Goal: Information Seeking & Learning: Find specific fact

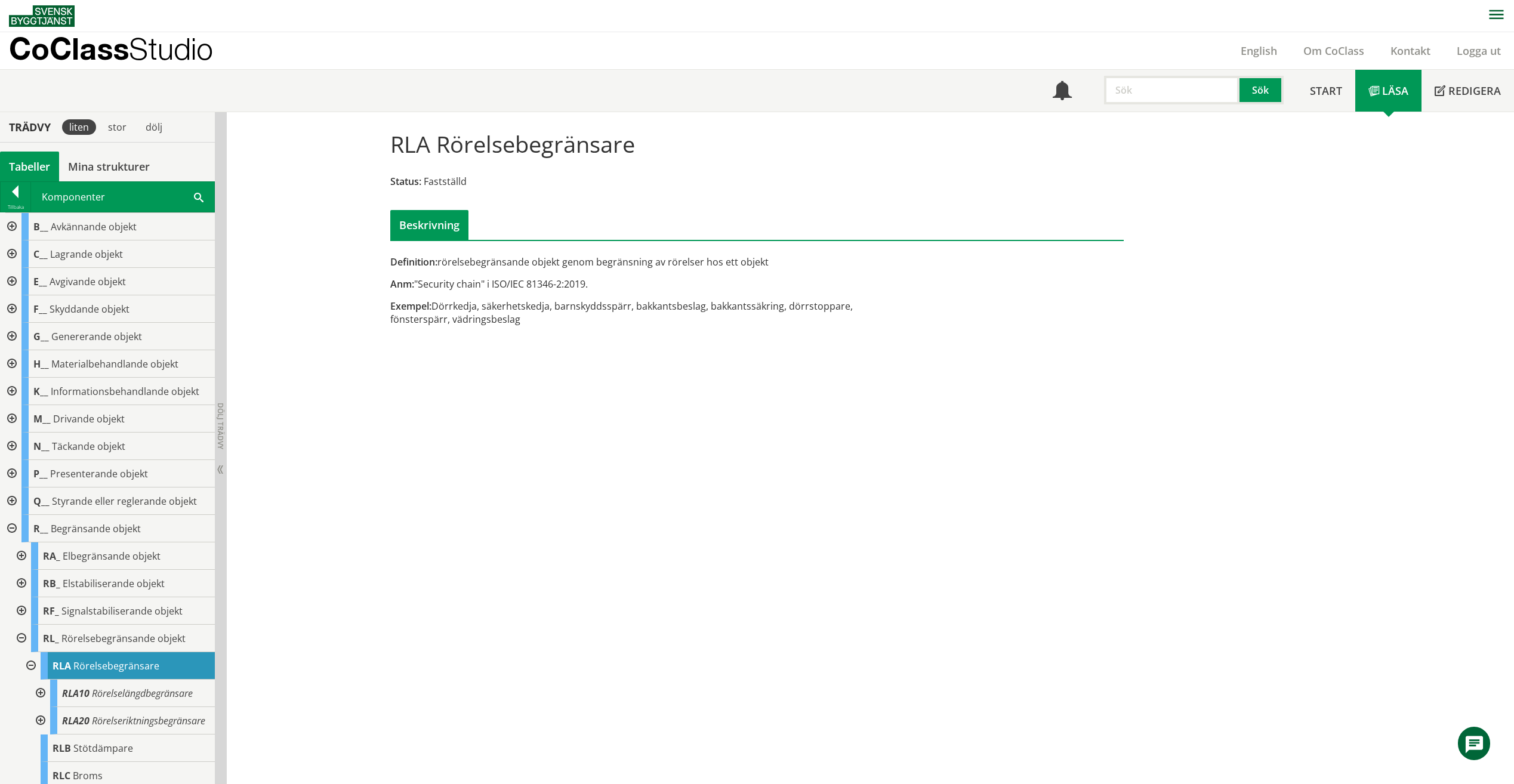
click at [1146, 100] on input "text" at bounding box center [1172, 90] width 136 height 29
type input "l"
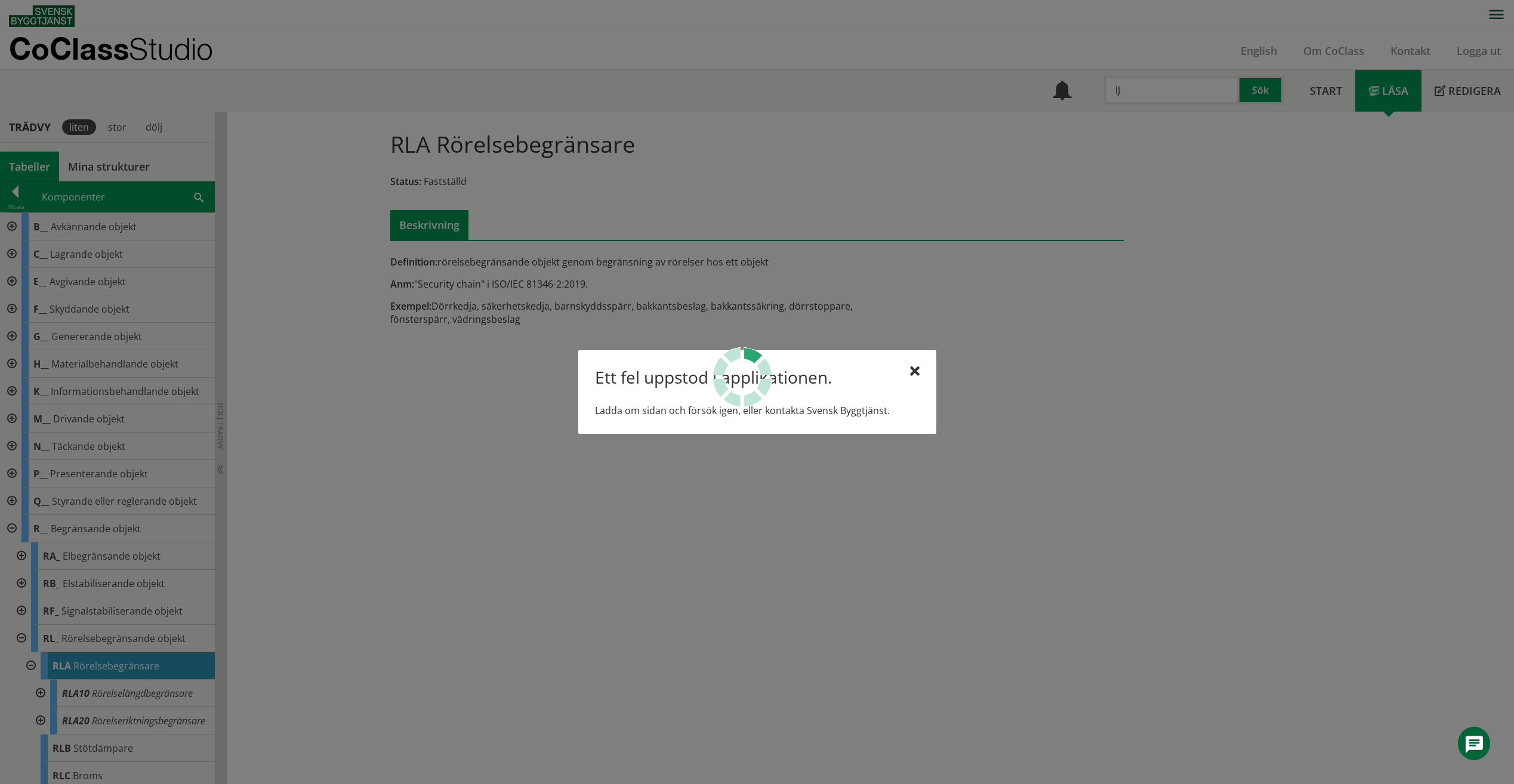
type input "l"
click at [917, 369] on div at bounding box center [914, 371] width 10 height 10
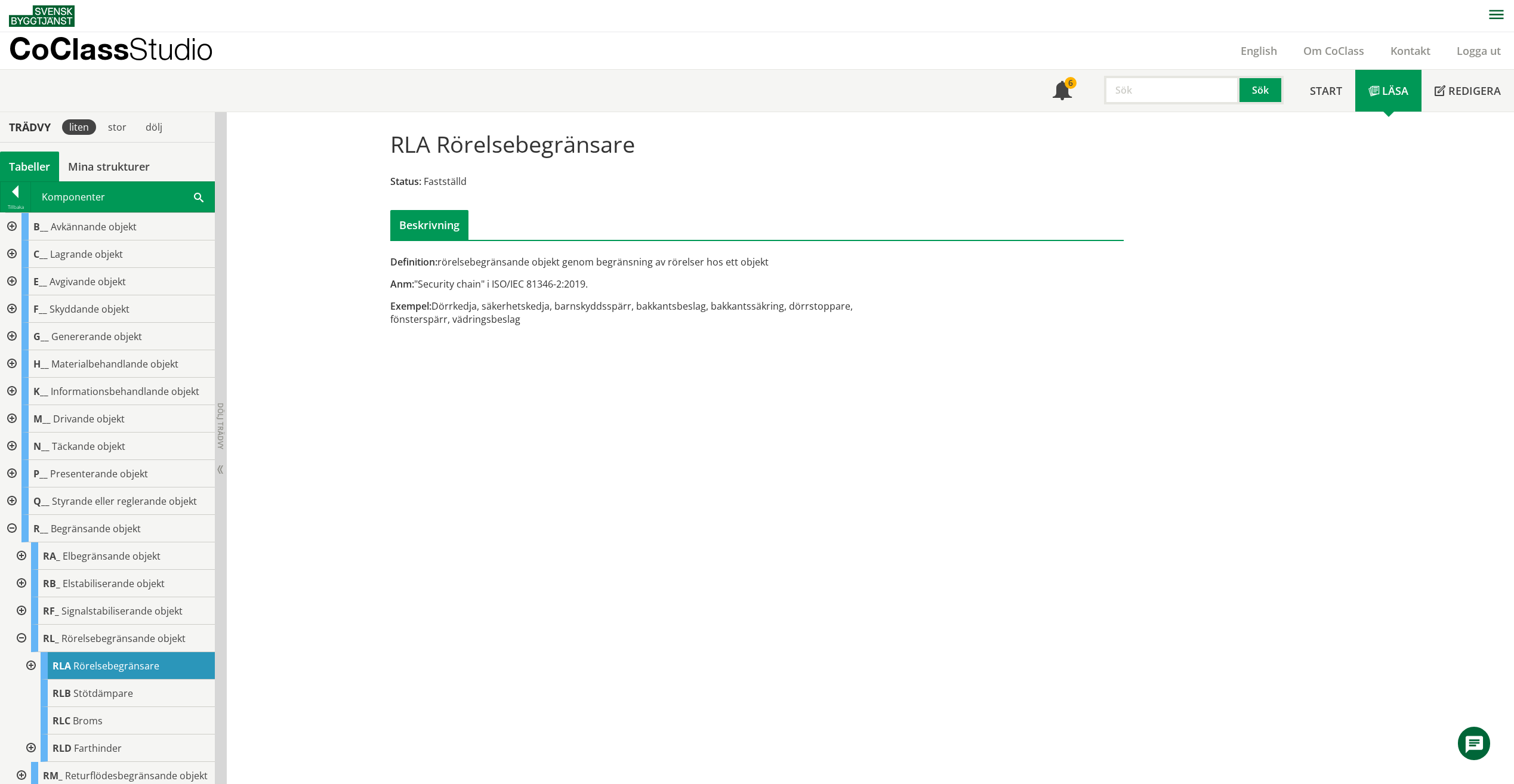
click at [1141, 85] on input "text" at bounding box center [1172, 90] width 136 height 29
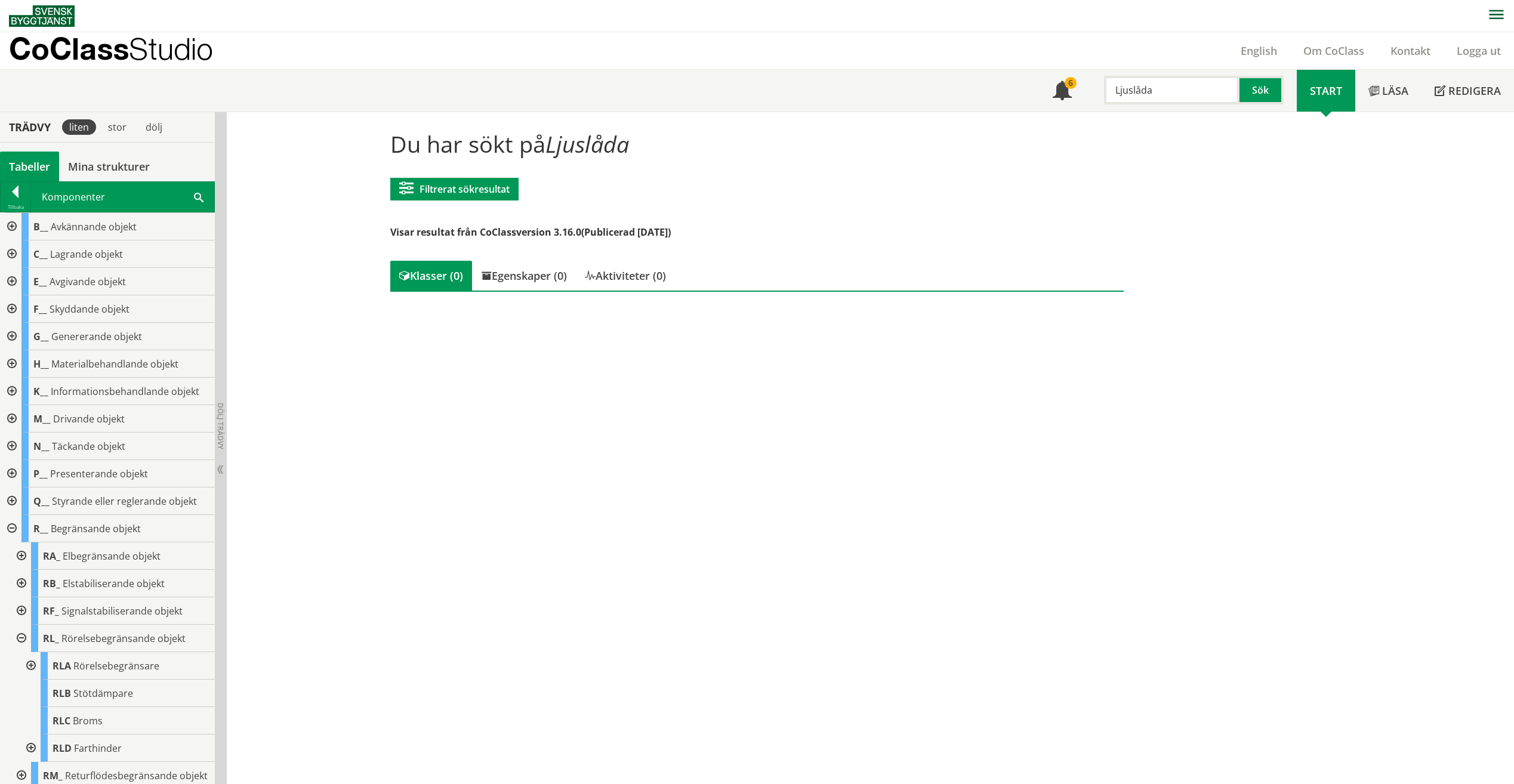
click at [1183, 94] on input "Ljuslåda" at bounding box center [1172, 90] width 136 height 29
type input "L"
drag, startPoint x: 1183, startPoint y: 94, endPoint x: 1082, endPoint y: 91, distance: 101.0
click at [1082, 91] on div "Meny 6 Plåtskylt Sök" at bounding box center [1168, 91] width 257 height 42
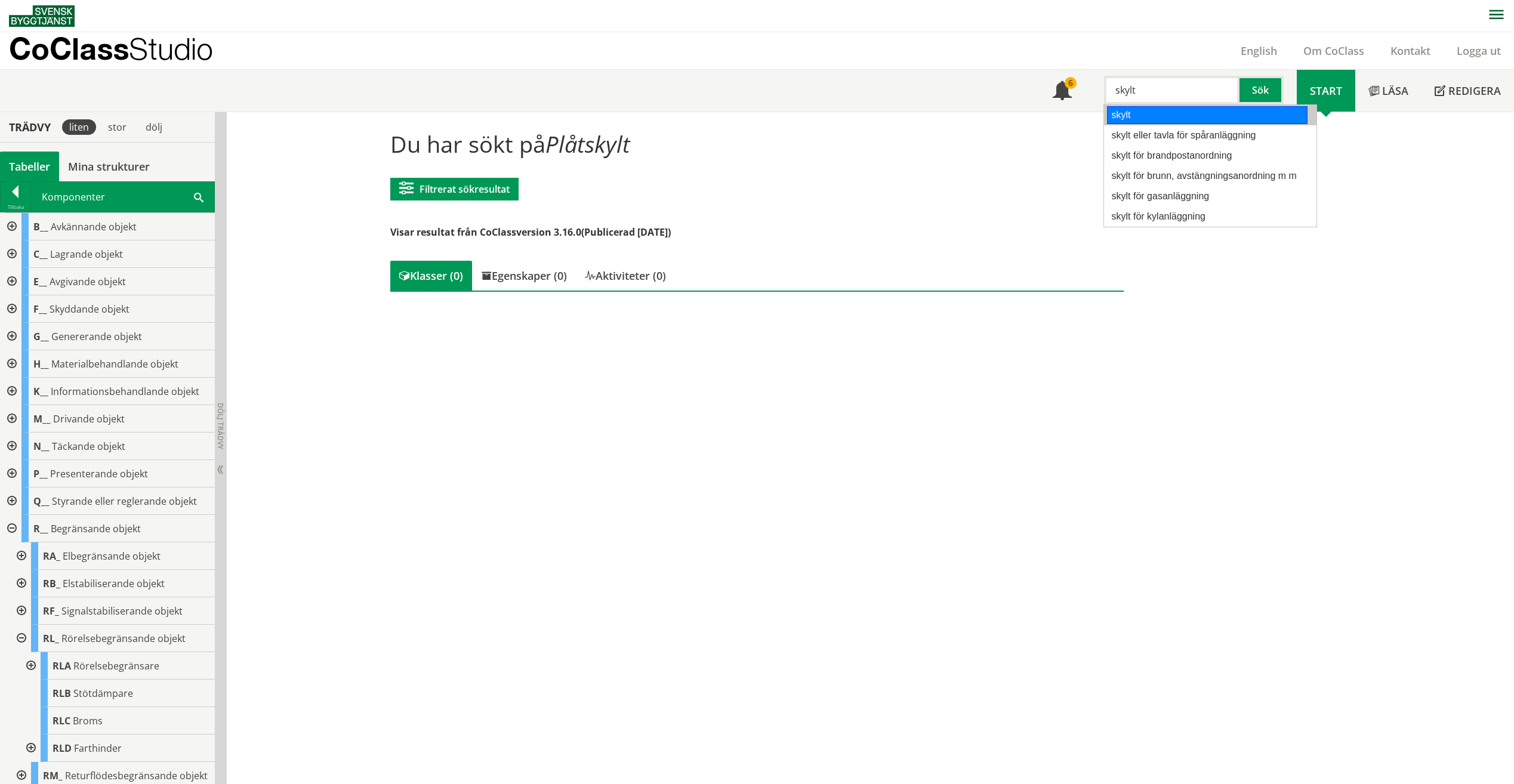
click at [1213, 120] on div "skylt" at bounding box center [1207, 115] width 201 height 18
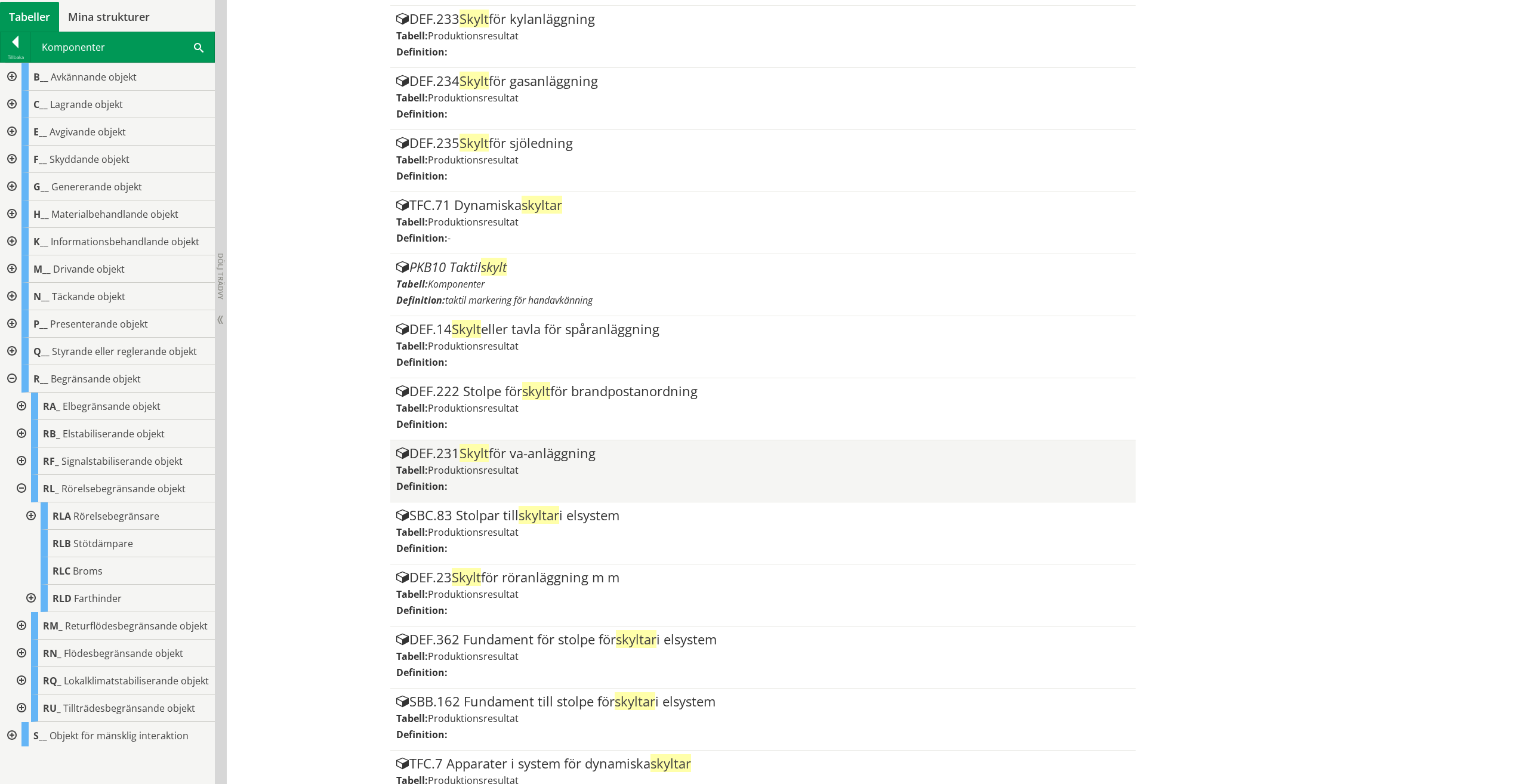
scroll to position [836, 0]
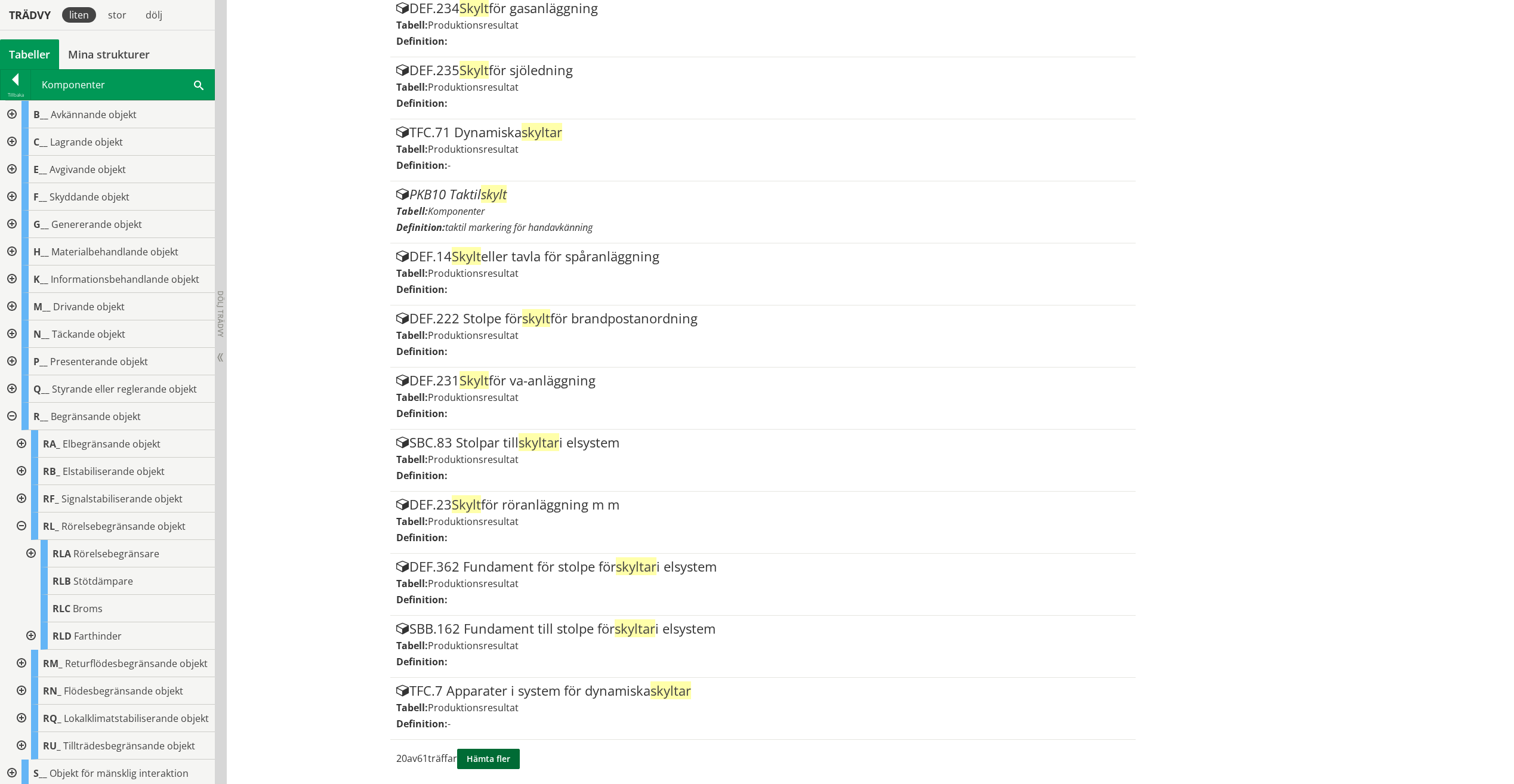
click at [498, 759] on button "Hämta fler" at bounding box center [488, 759] width 63 height 20
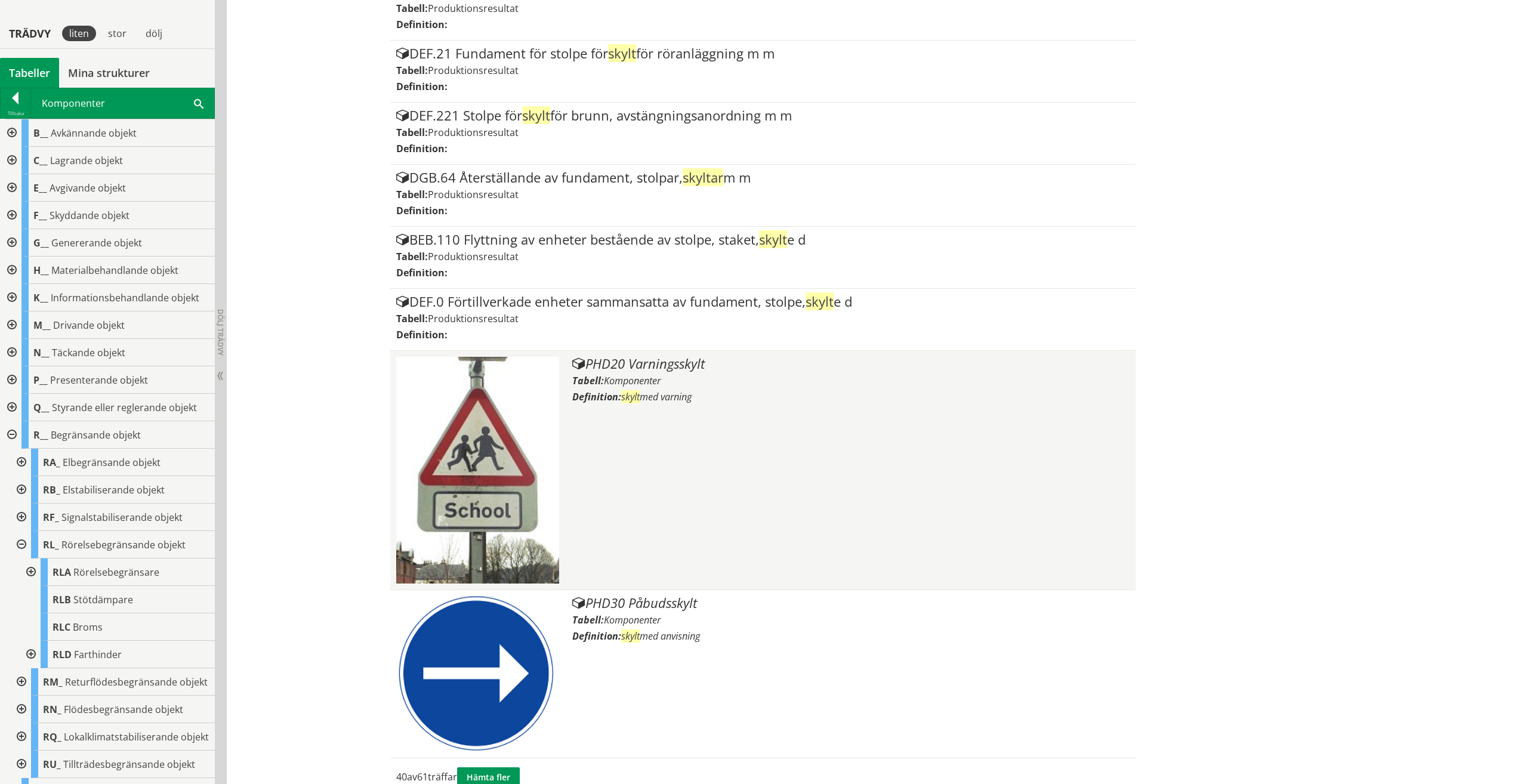
scroll to position [2360, 0]
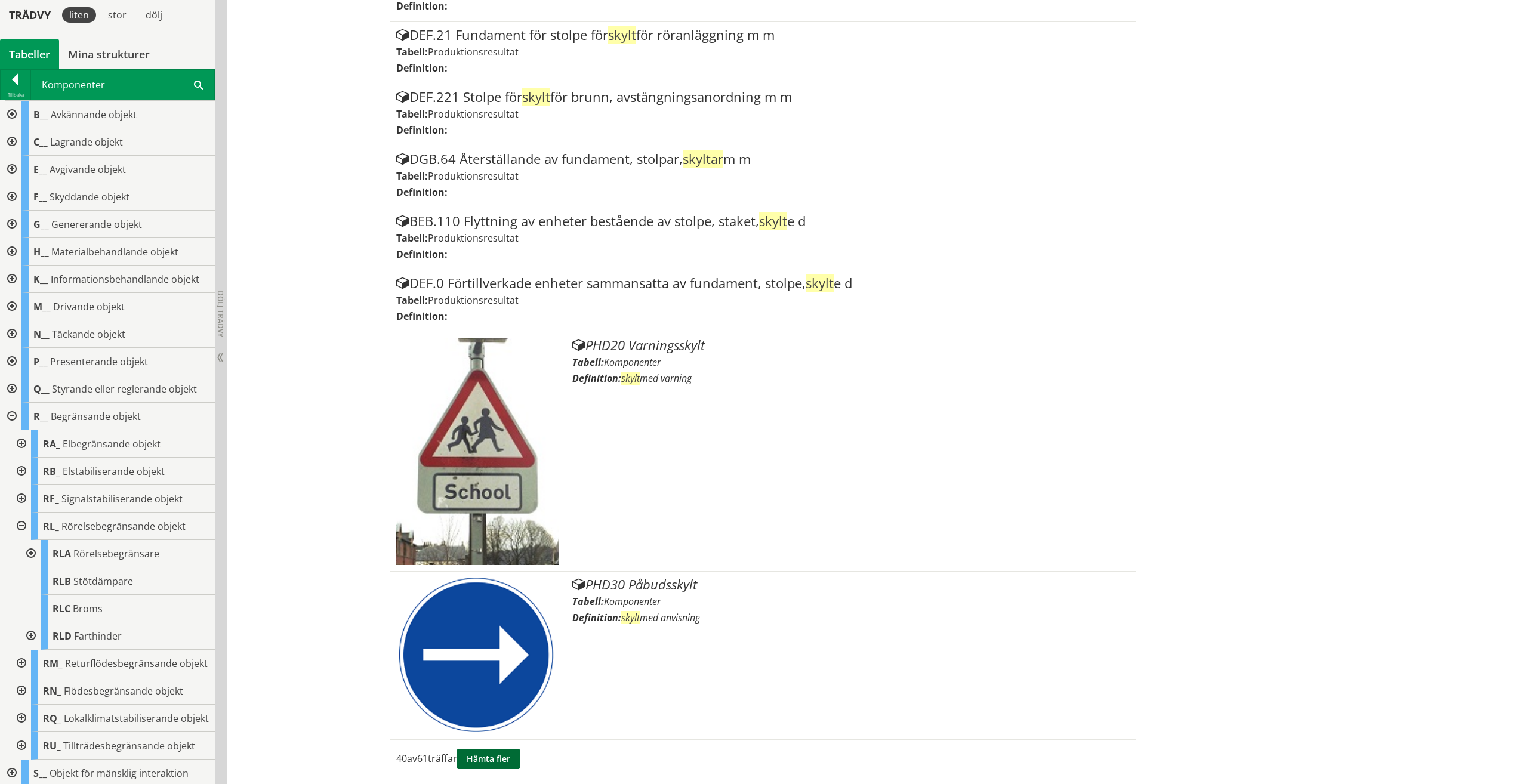
click at [489, 759] on button "Hämta fler" at bounding box center [488, 759] width 63 height 20
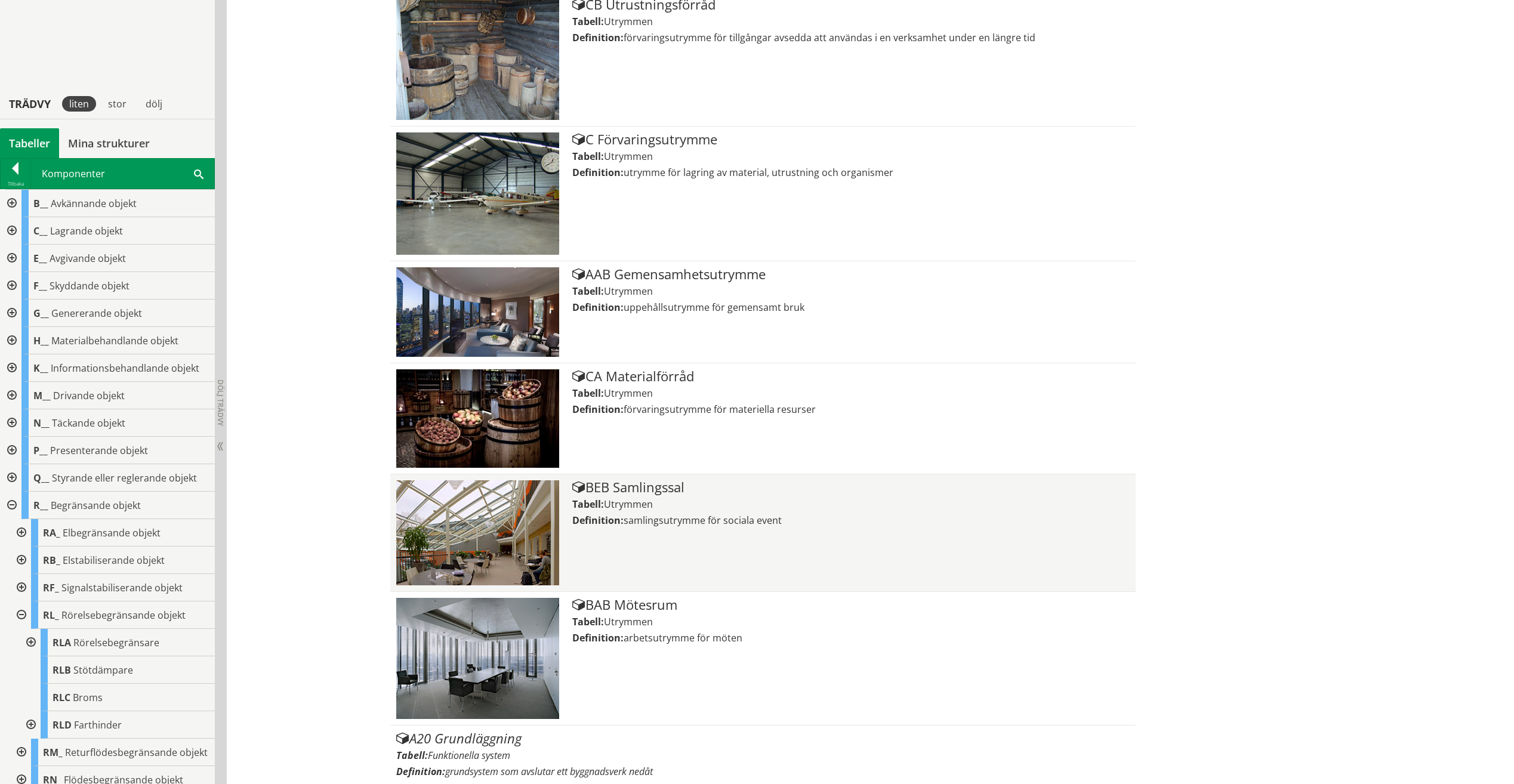
scroll to position [4464, 0]
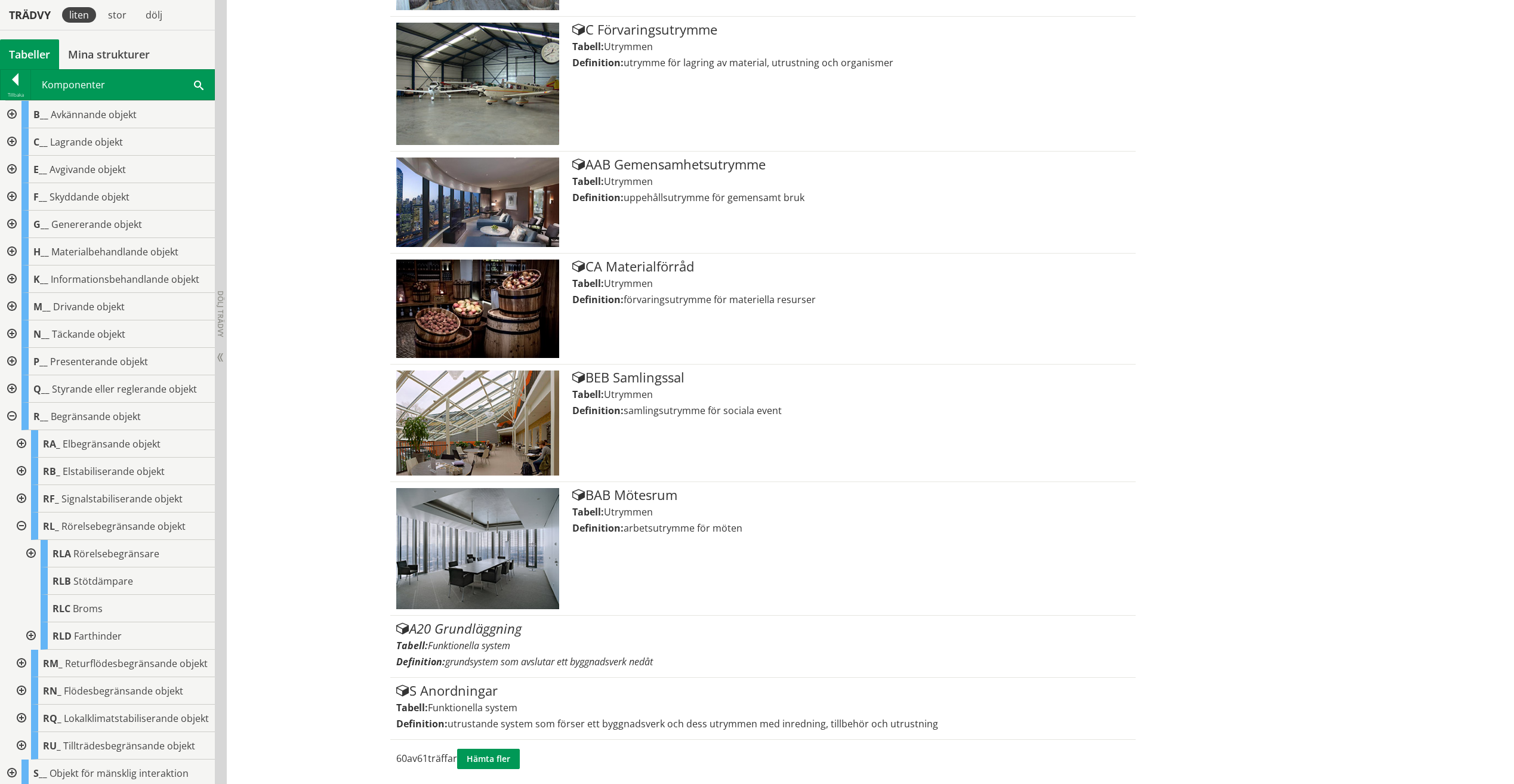
click at [512, 748] on div "60 av 61 träffar Hämta fler" at bounding box center [757, 759] width 733 height 38
click at [503, 753] on button "Hämta fler" at bounding box center [488, 759] width 63 height 20
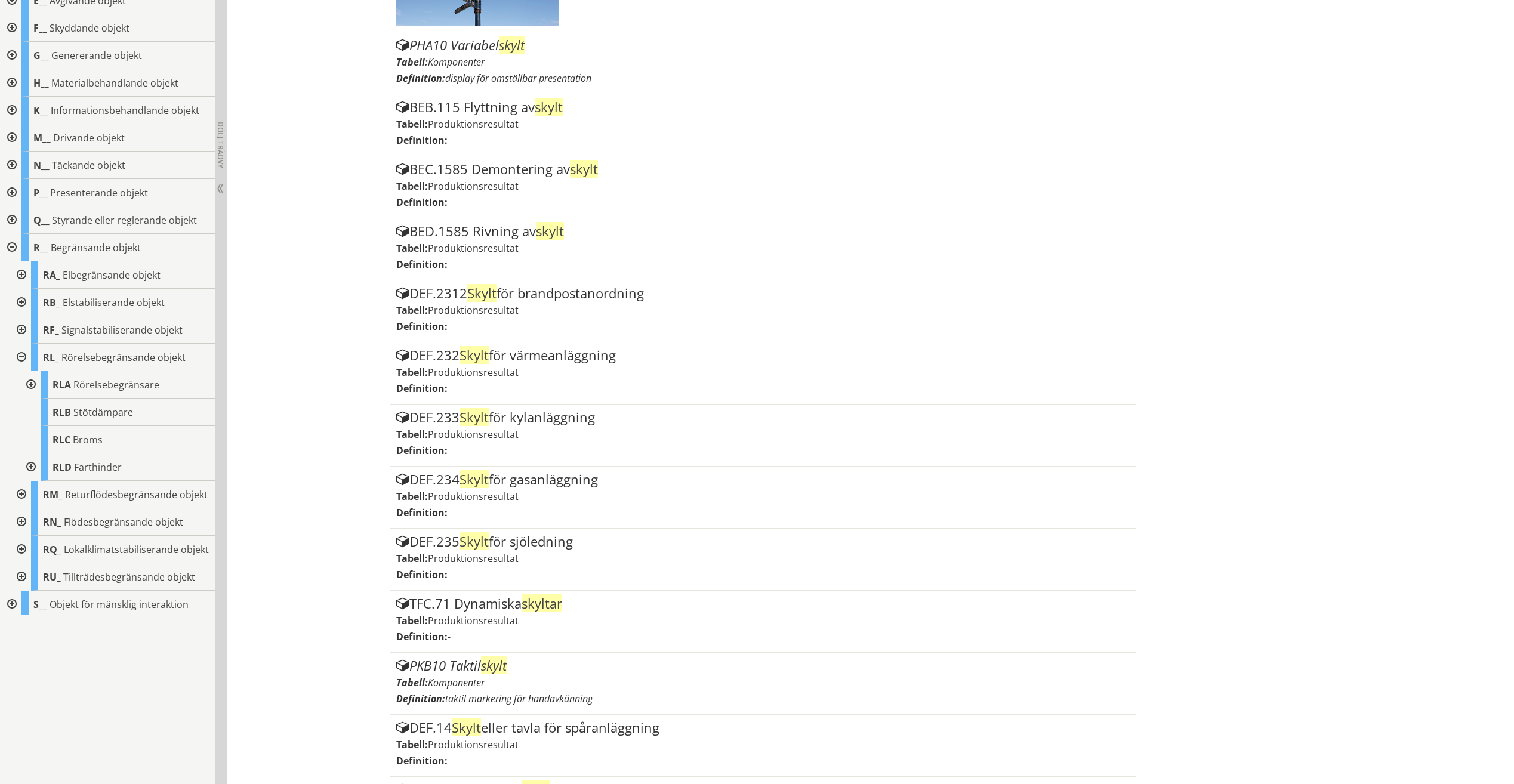
scroll to position [0, 0]
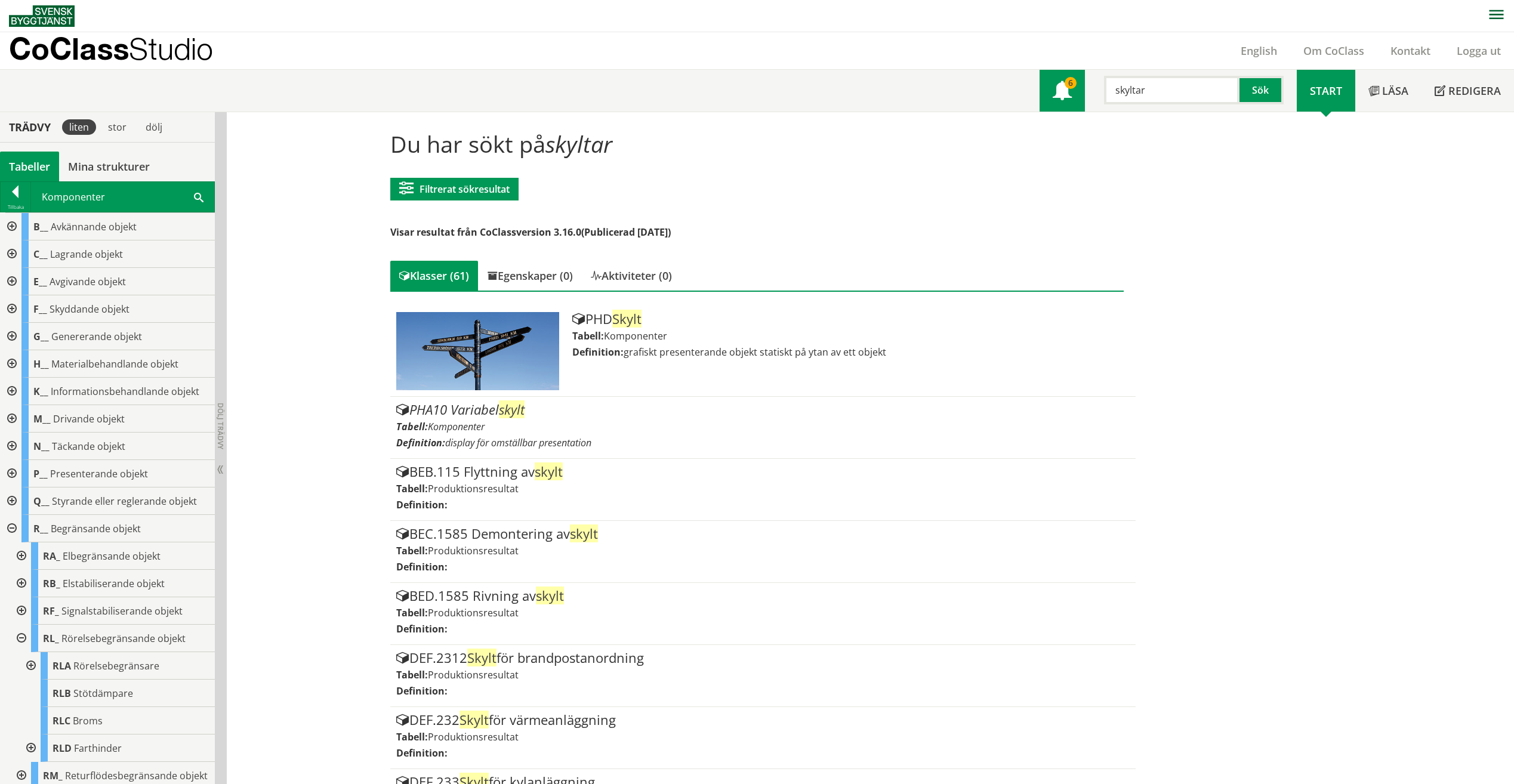
drag, startPoint x: 1139, startPoint y: 94, endPoint x: 1042, endPoint y: 89, distance: 97.1
click at [1042, 89] on div "Meny 6 skyltar Sök" at bounding box center [1168, 91] width 257 height 42
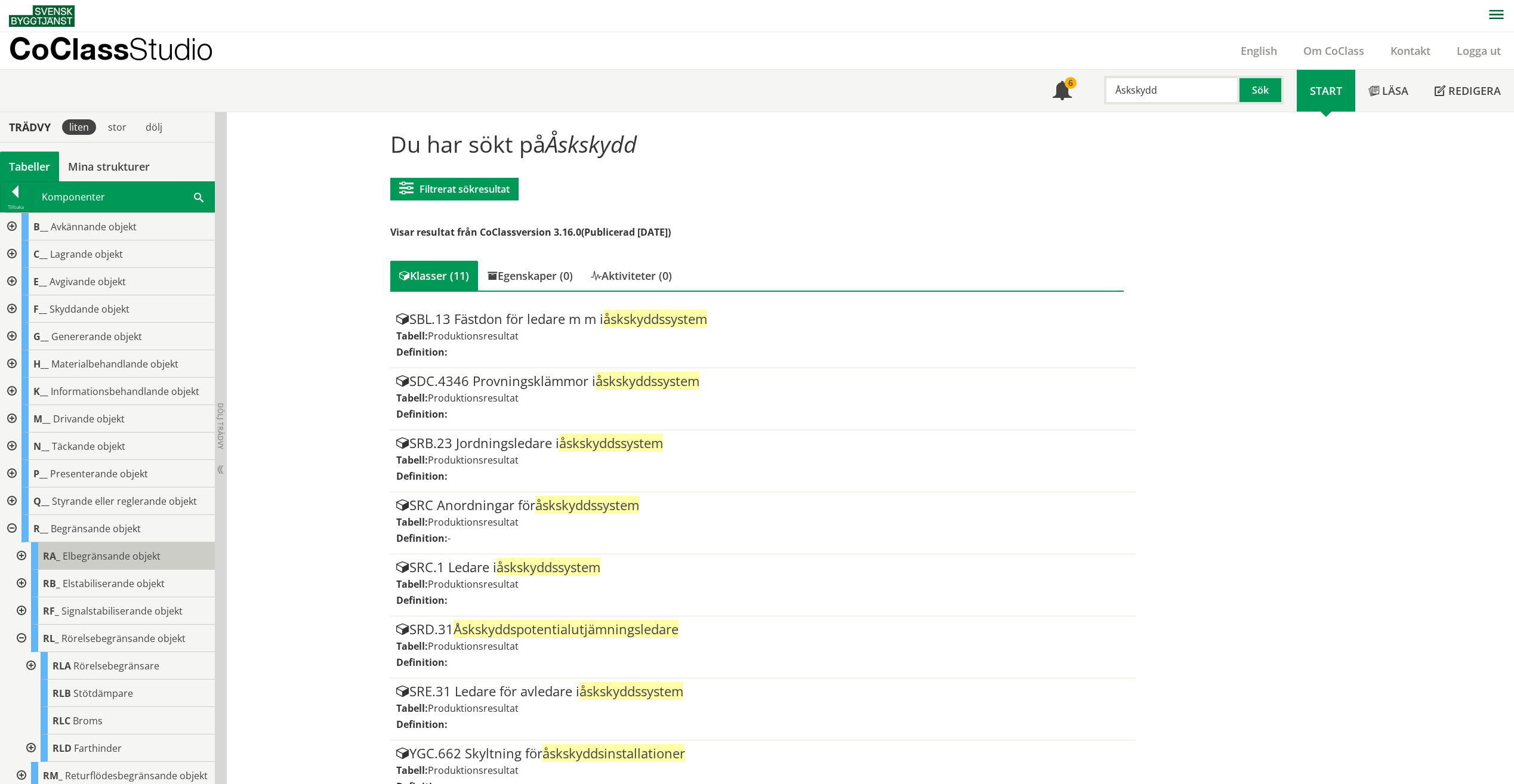
scroll to position [211, 0]
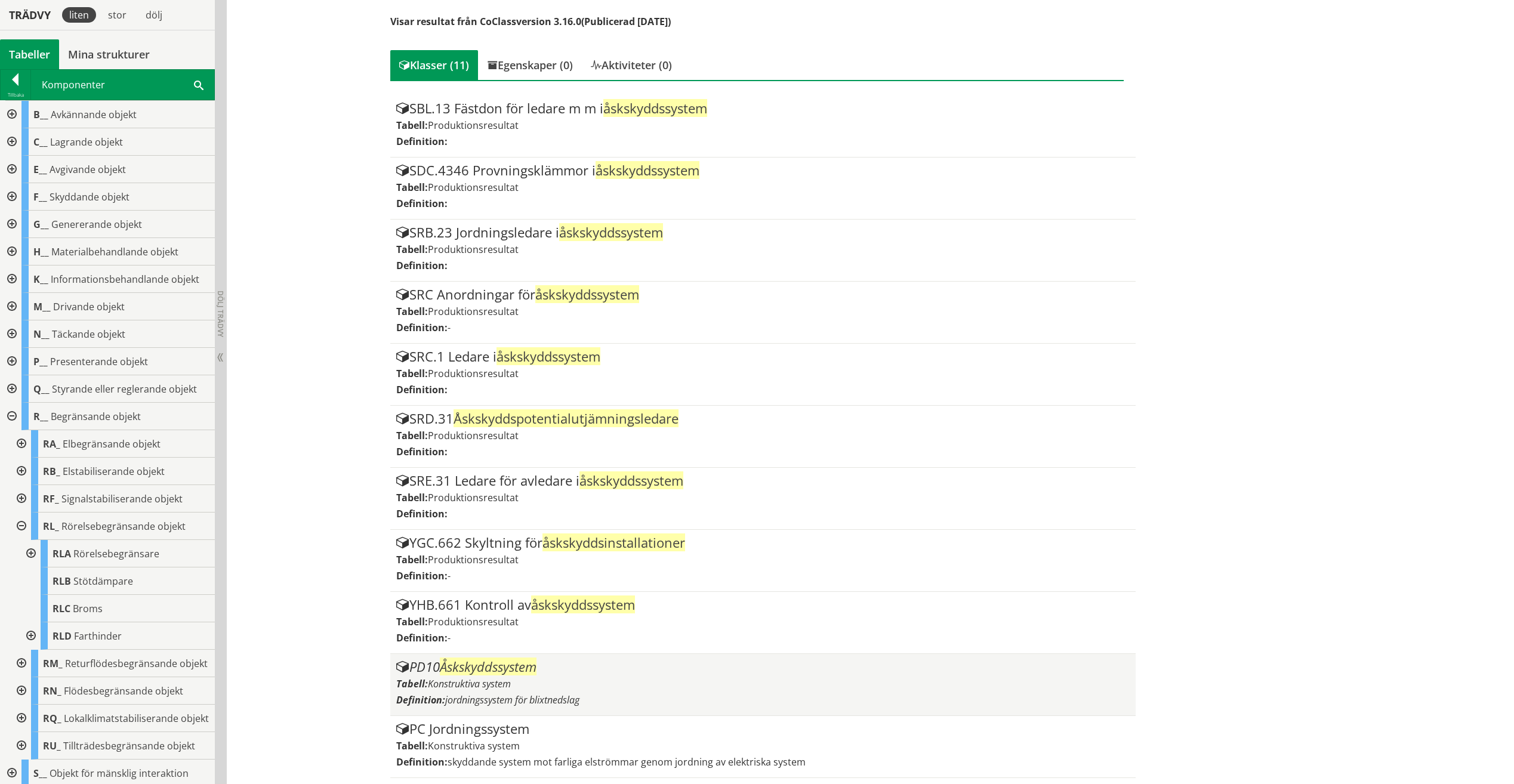
click at [463, 664] on span "Åskskyddssystem" at bounding box center [488, 666] width 96 height 18
click at [478, 663] on span "Åskskyddssystem" at bounding box center [488, 666] width 96 height 18
click at [398, 661] on span at bounding box center [403, 667] width 13 height 13
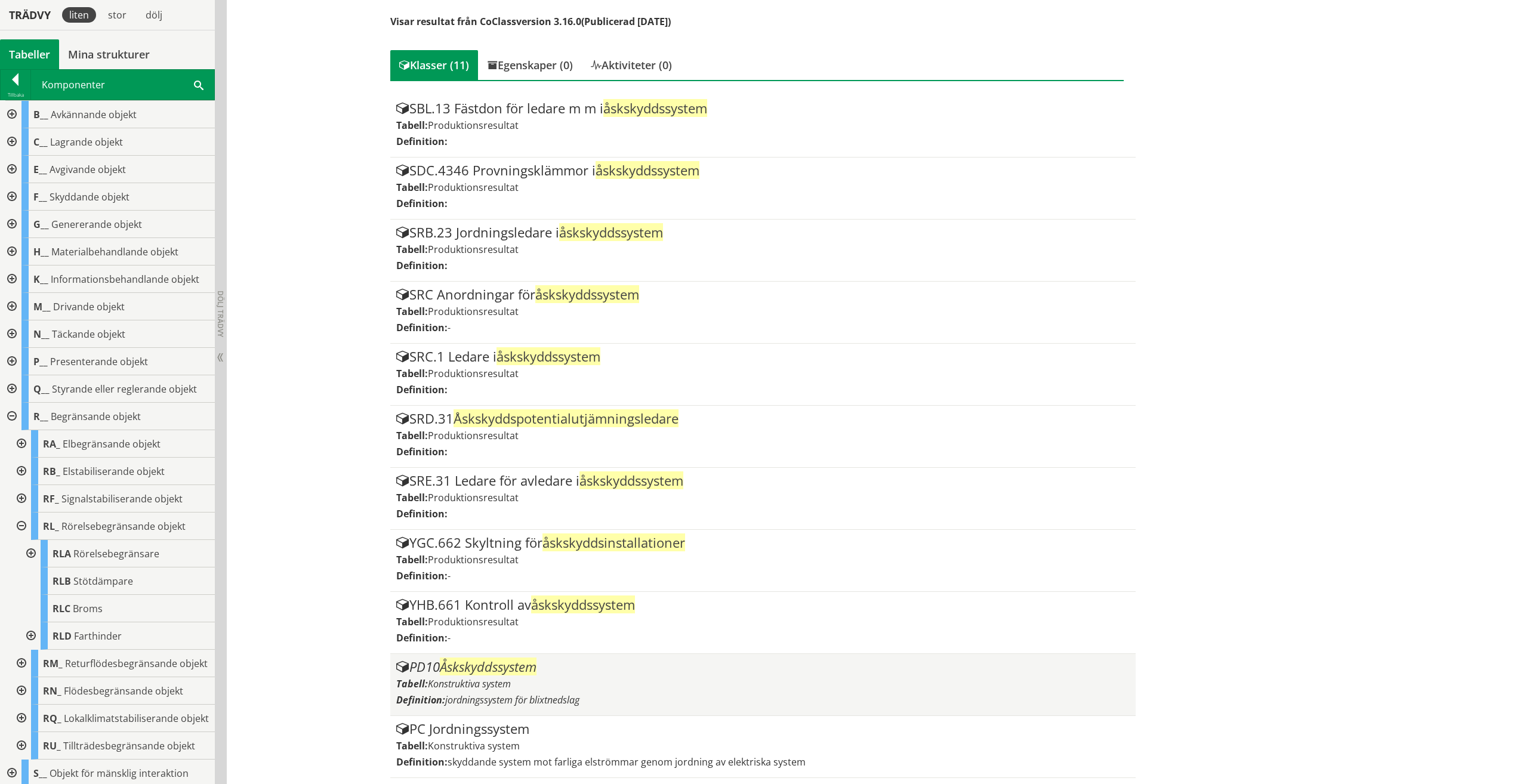
click at [488, 691] on div "PD10 Åskskyddssystem Tabell: Konstruktiva system Definition: jordningssystem fö…" at bounding box center [763, 685] width 733 height 50
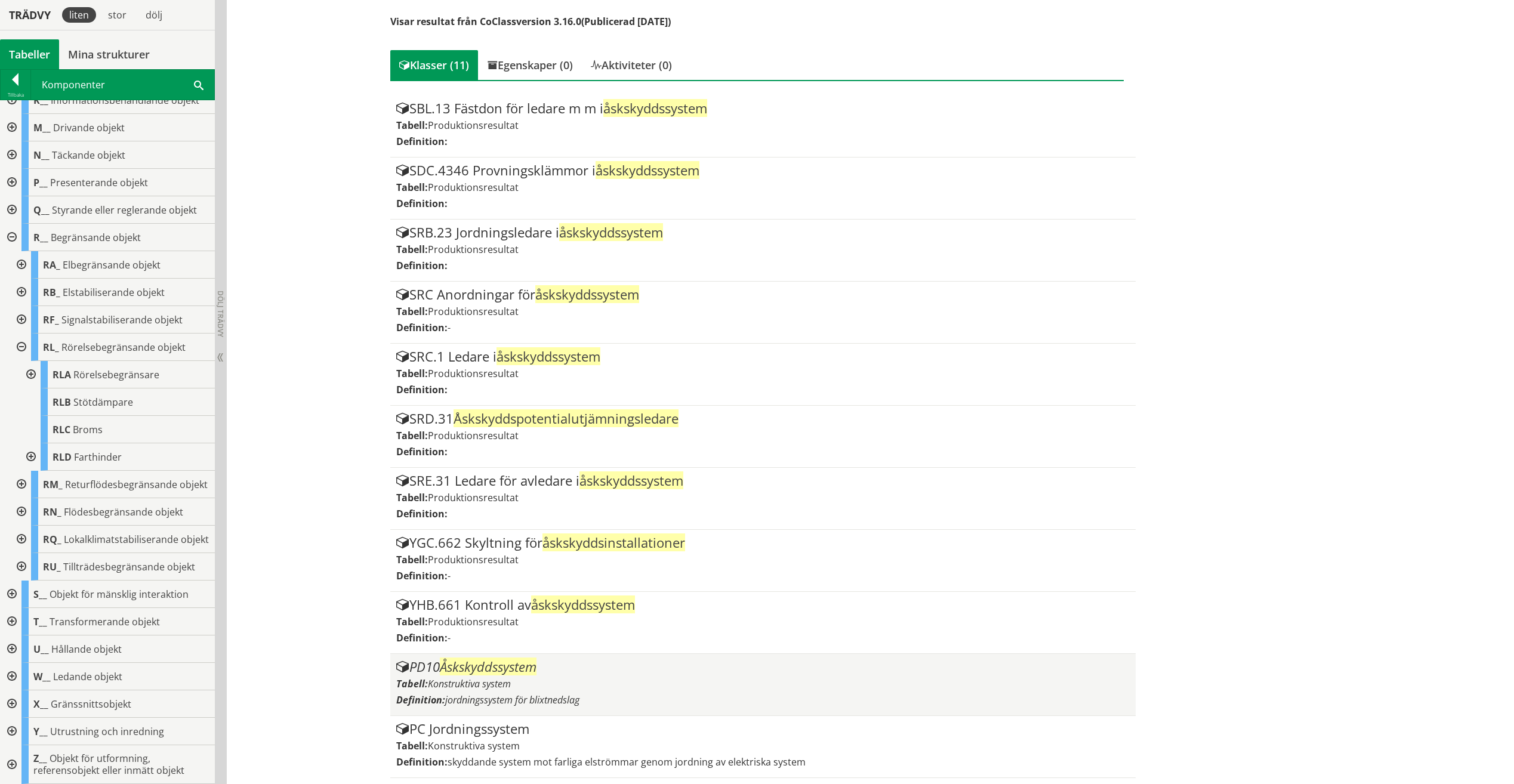
click at [505, 658] on span "Åskskyddssystem" at bounding box center [488, 666] width 96 height 18
drag, startPoint x: 433, startPoint y: 691, endPoint x: 609, endPoint y: 700, distance: 176.2
click at [605, 696] on div "Definition: jordningssystem för blixtnedslag" at bounding box center [763, 700] width 733 height 13
click at [622, 705] on div "Definition: jordningssystem för blixtnedslag" at bounding box center [763, 700] width 733 height 13
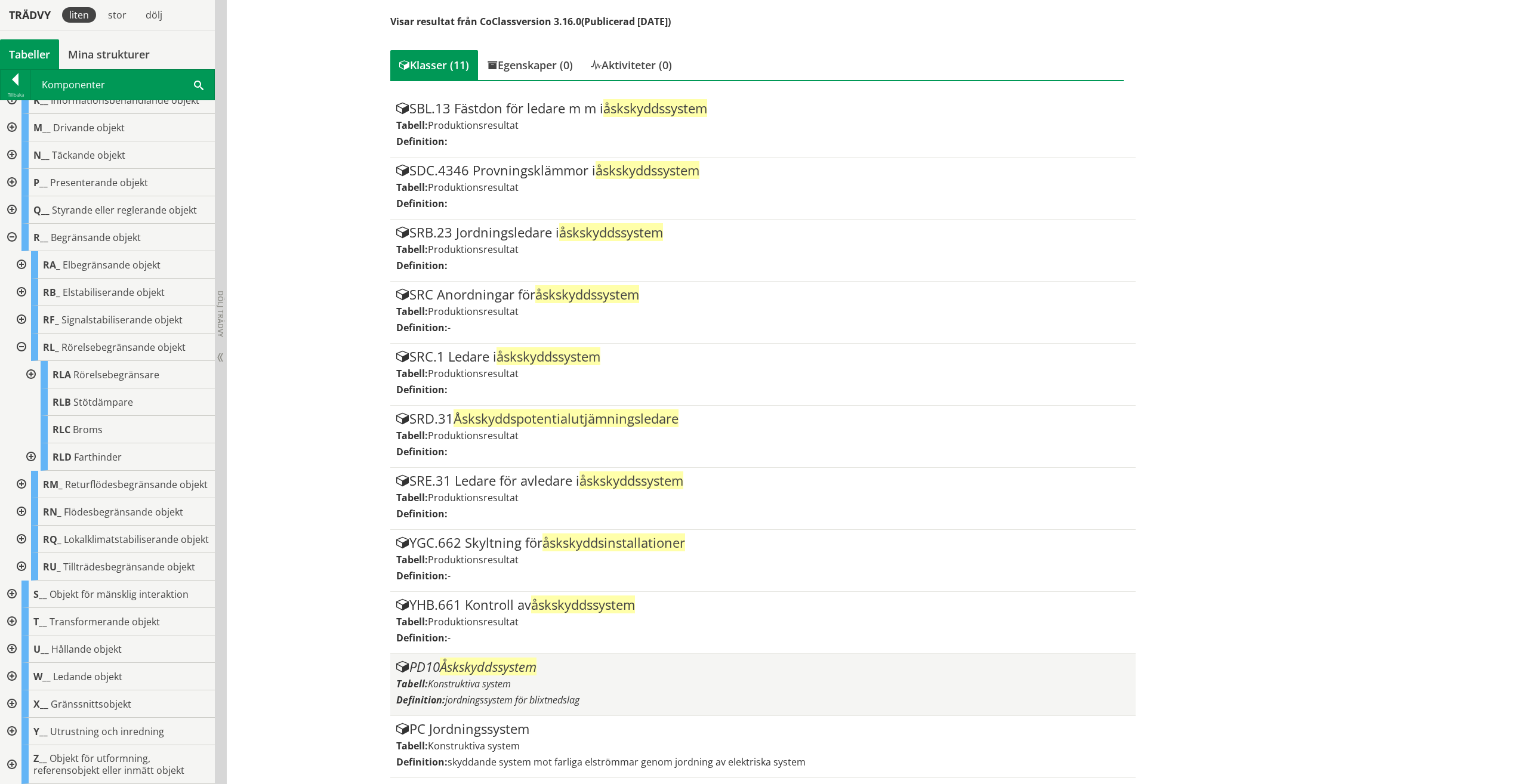
click at [534, 703] on span "jordningssystem för blixtnedslag" at bounding box center [512, 700] width 134 height 13
click at [536, 661] on span "Åskskyddssystem" at bounding box center [488, 666] width 96 height 18
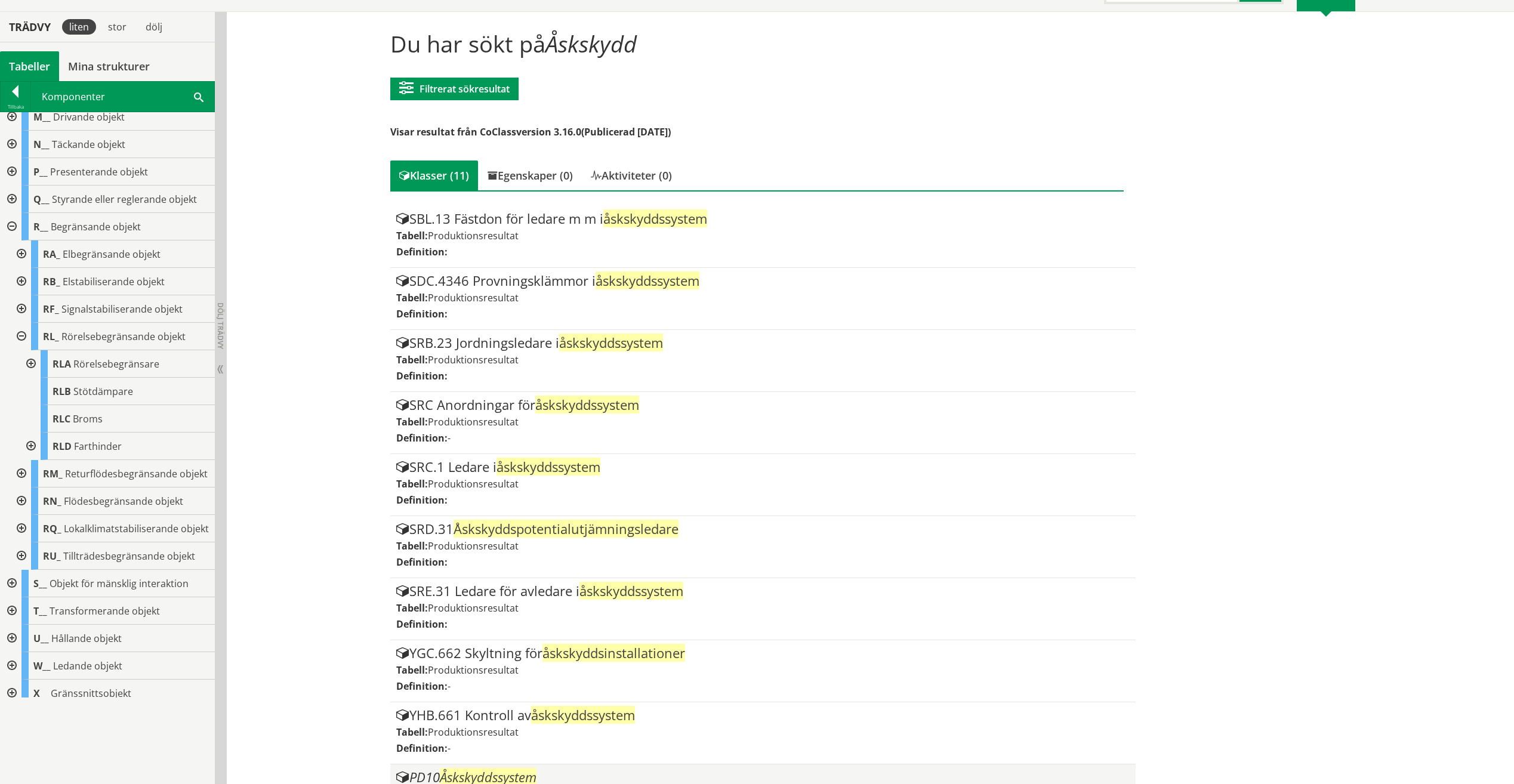
scroll to position [298, 0]
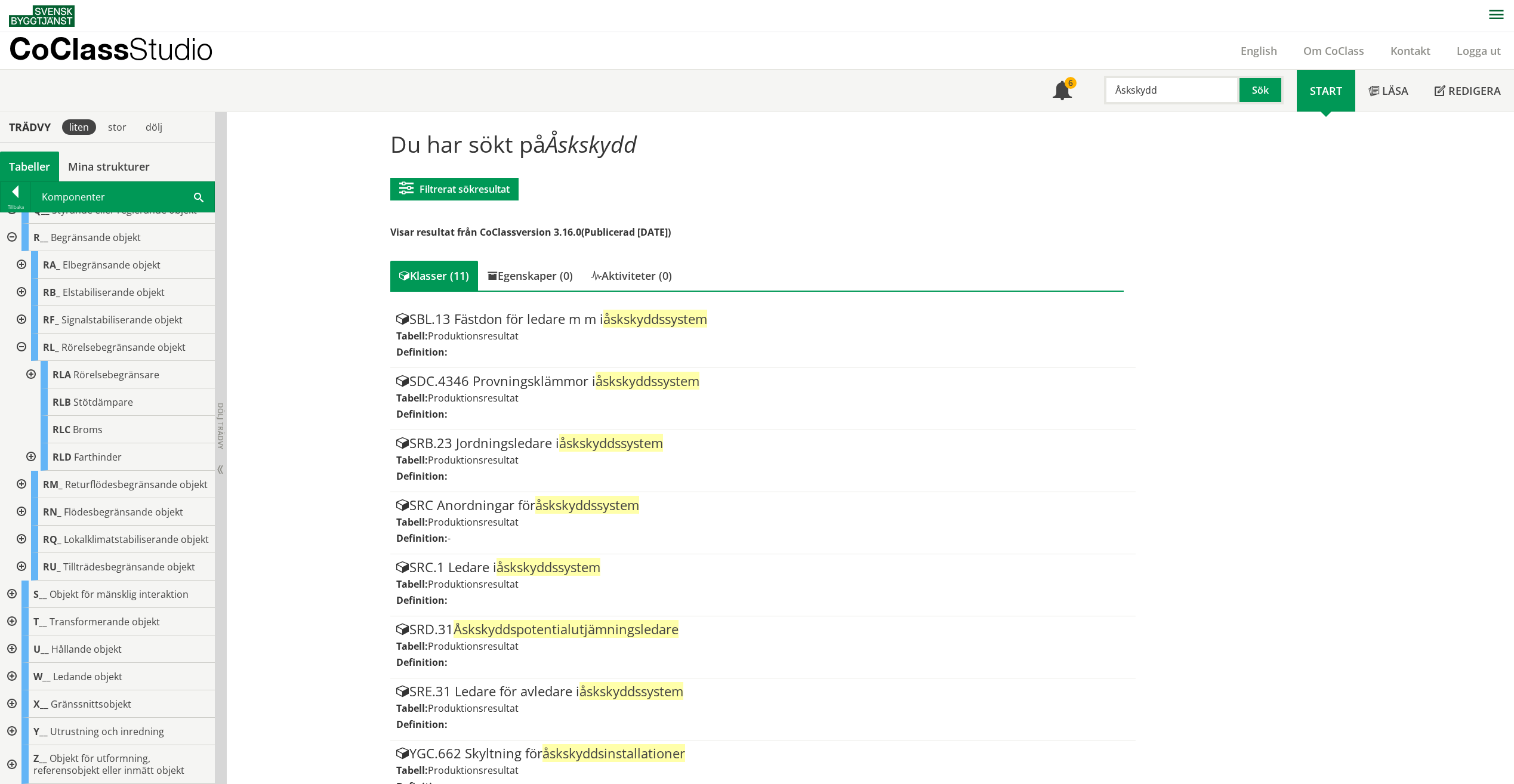
click at [1168, 86] on input "Åskskydd" at bounding box center [1172, 90] width 136 height 29
type input "Åskskyddsssytem"
